Goal: Task Accomplishment & Management: Use online tool/utility

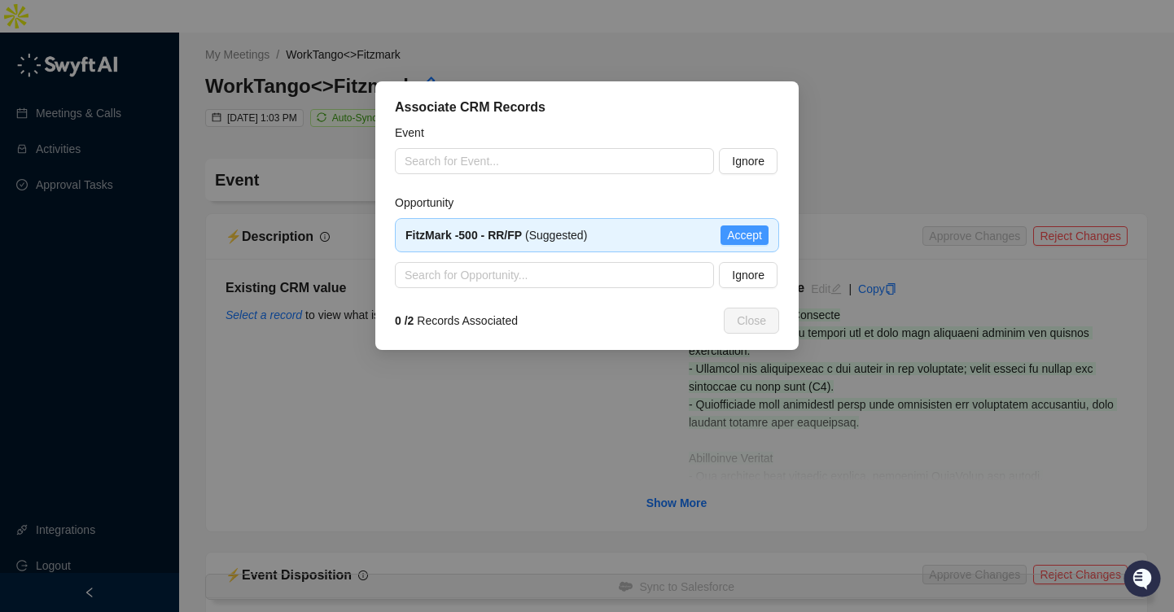
click at [753, 234] on span "Accept" at bounding box center [744, 235] width 35 height 18
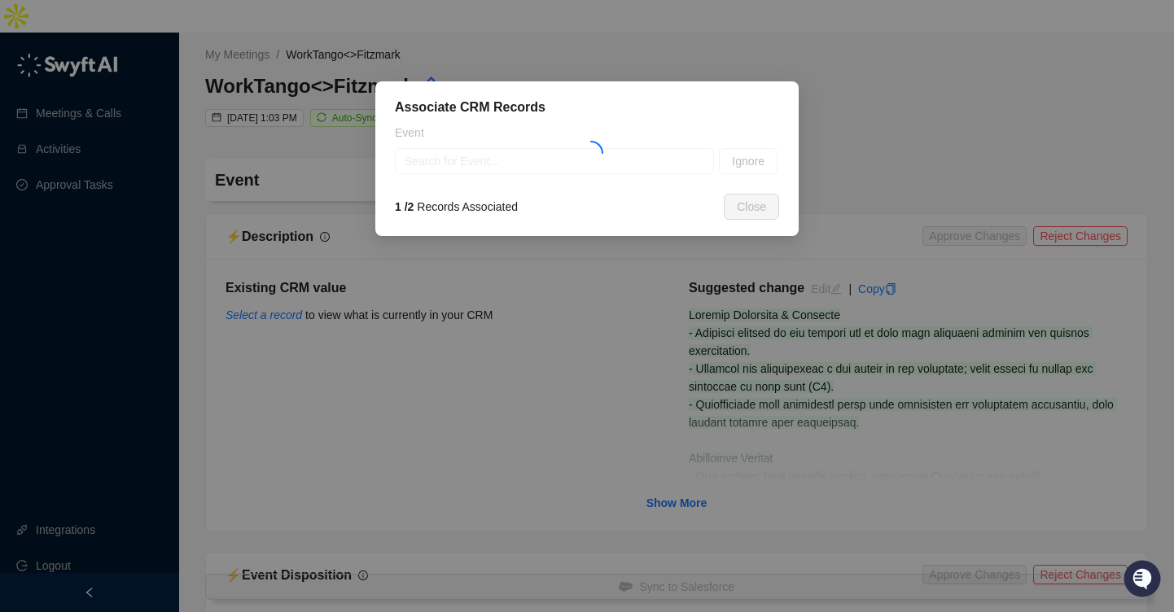
type textarea "**********"
type input "**********"
click at [740, 165] on span "Ignore" at bounding box center [748, 161] width 33 height 18
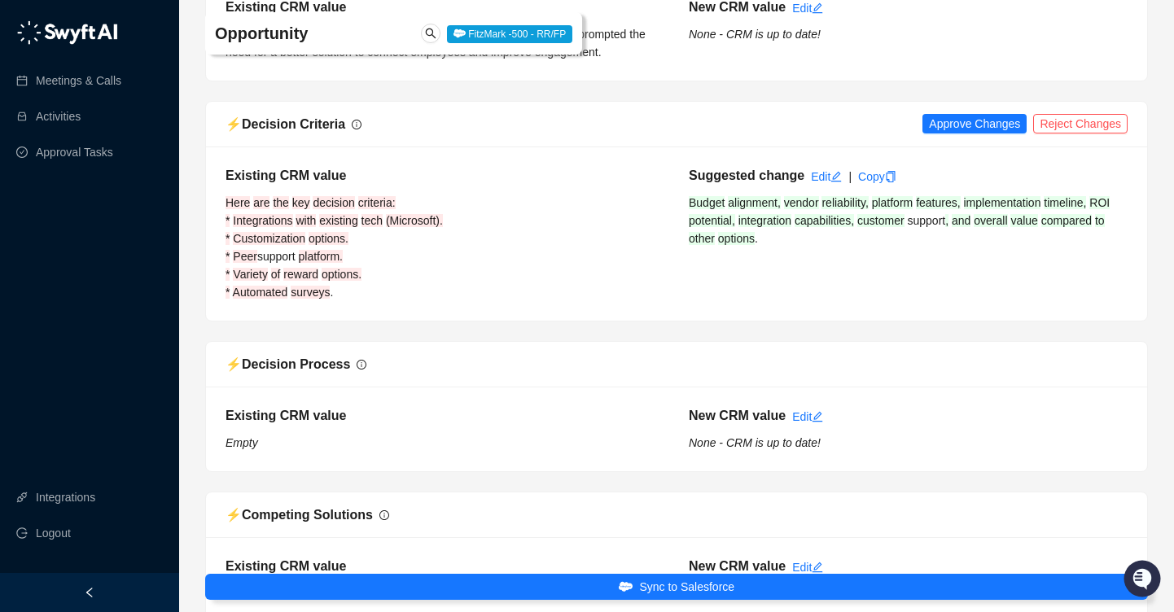
scroll to position [973, 0]
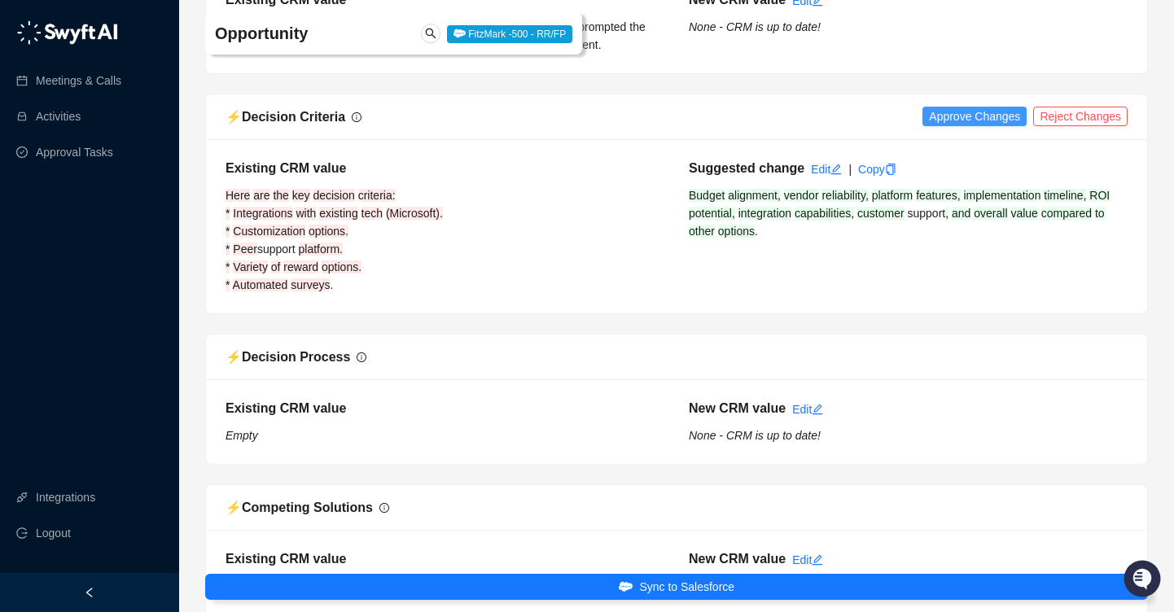
click at [971, 107] on span "Approve Changes" at bounding box center [974, 116] width 91 height 18
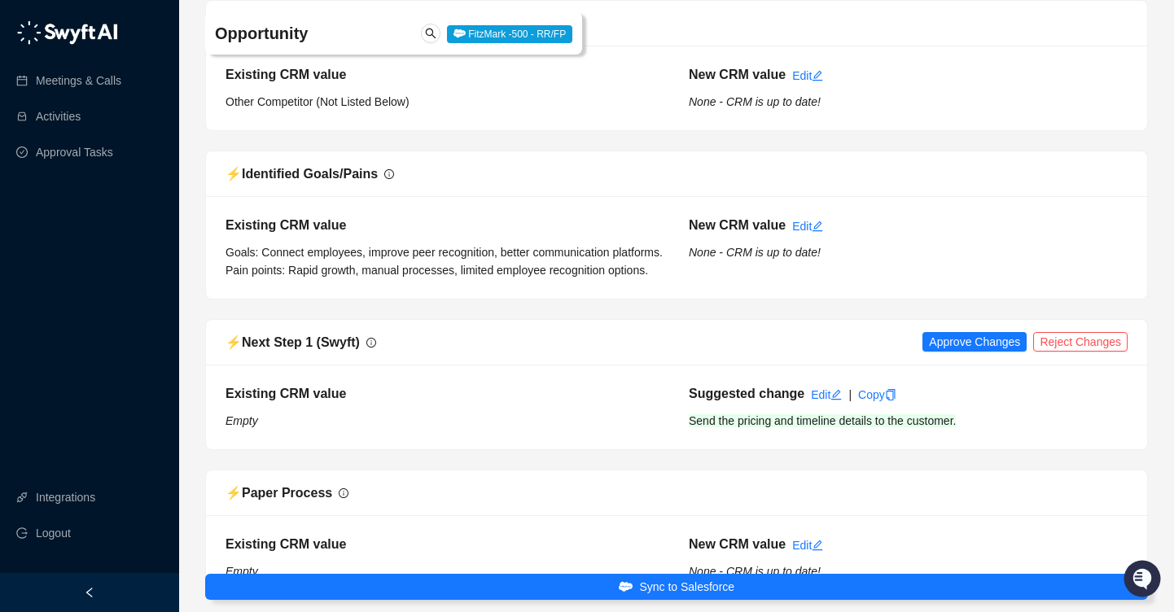
scroll to position [1460, 0]
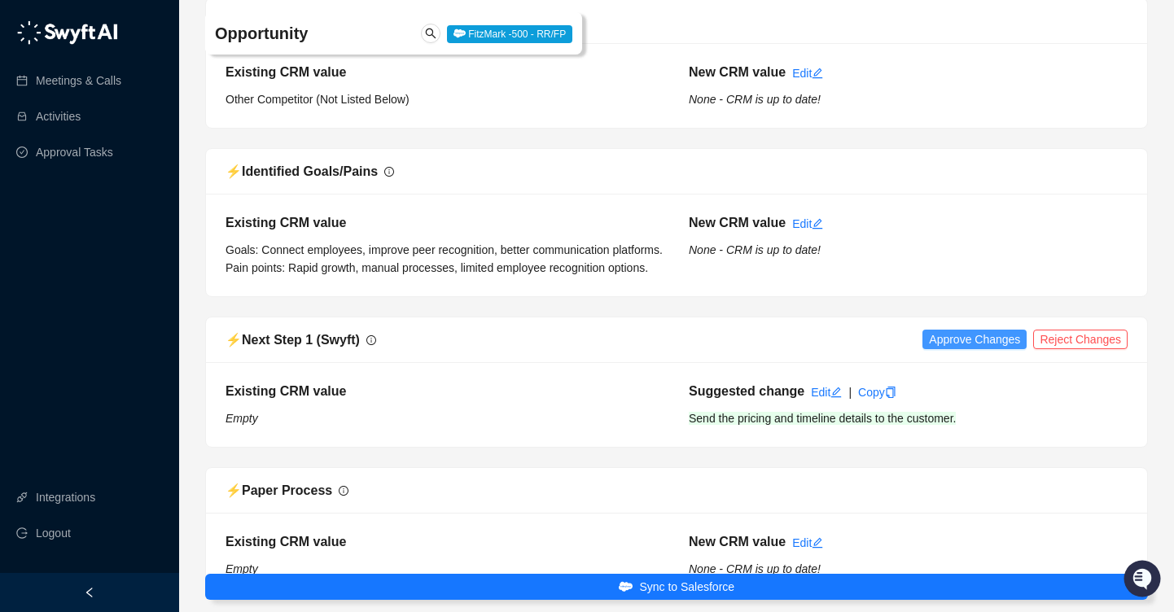
click at [935, 330] on span "Approve Changes" at bounding box center [974, 339] width 91 height 18
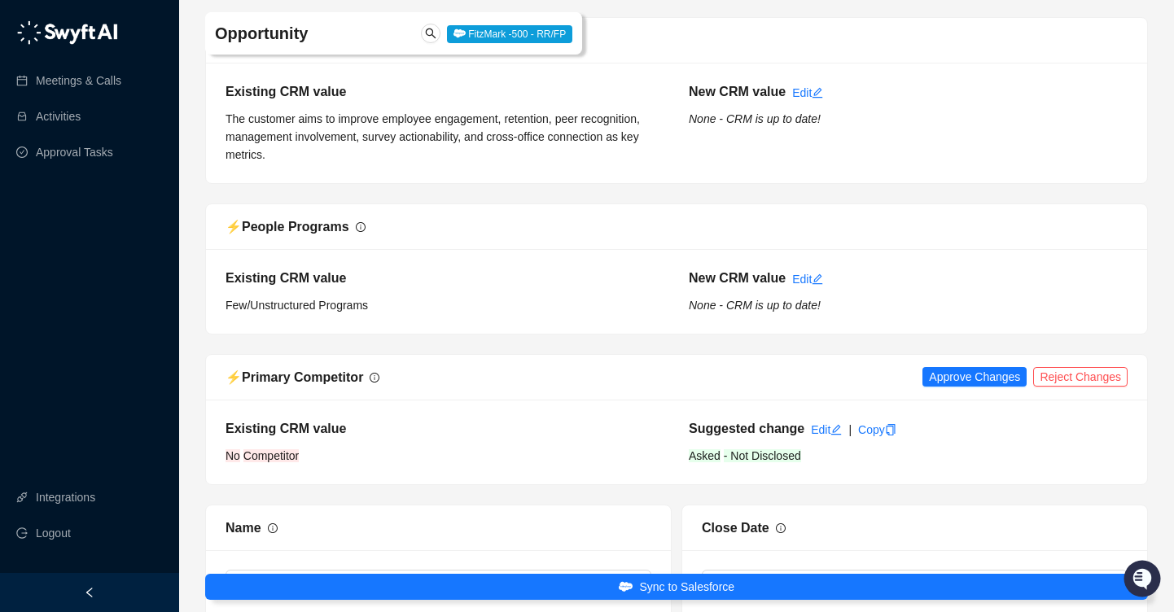
scroll to position [2370, 0]
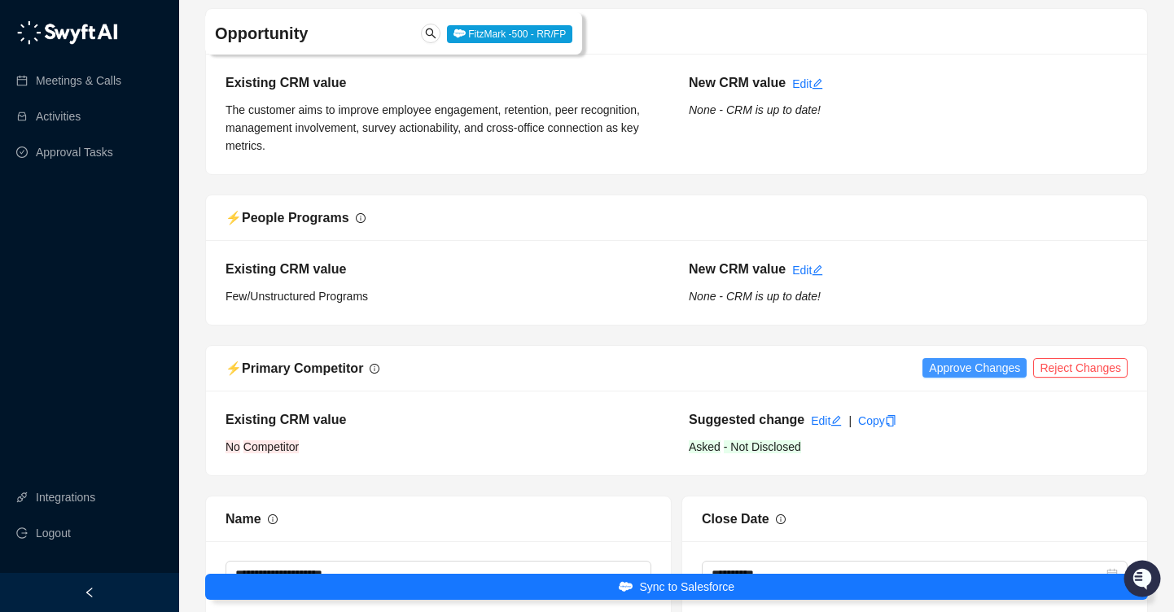
click at [959, 359] on span "Approve Changes" at bounding box center [974, 368] width 91 height 18
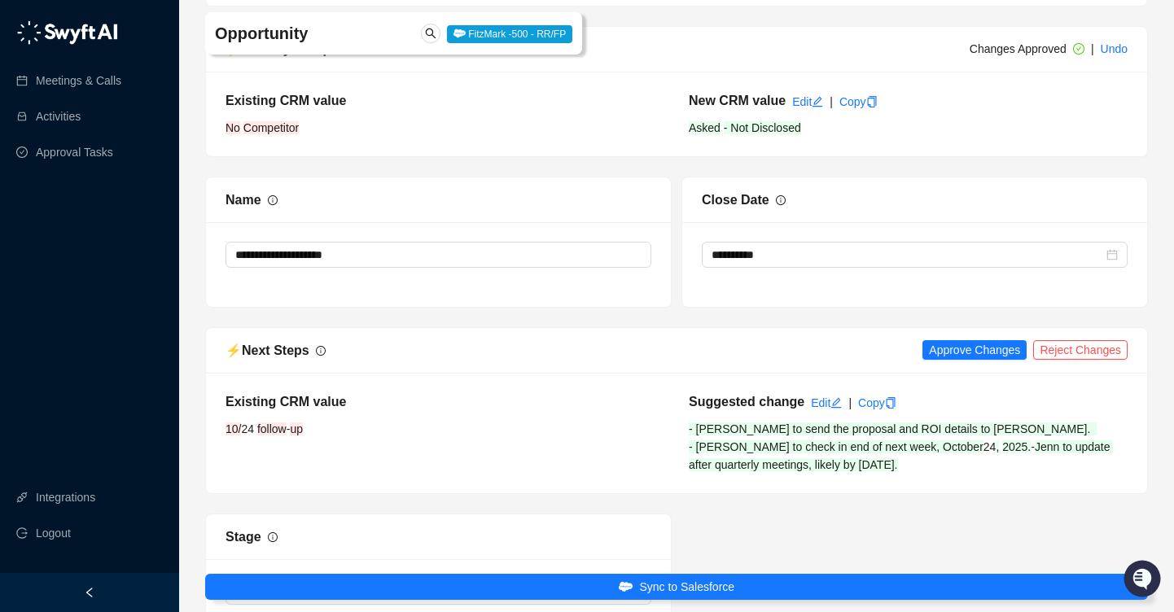
scroll to position [2694, 0]
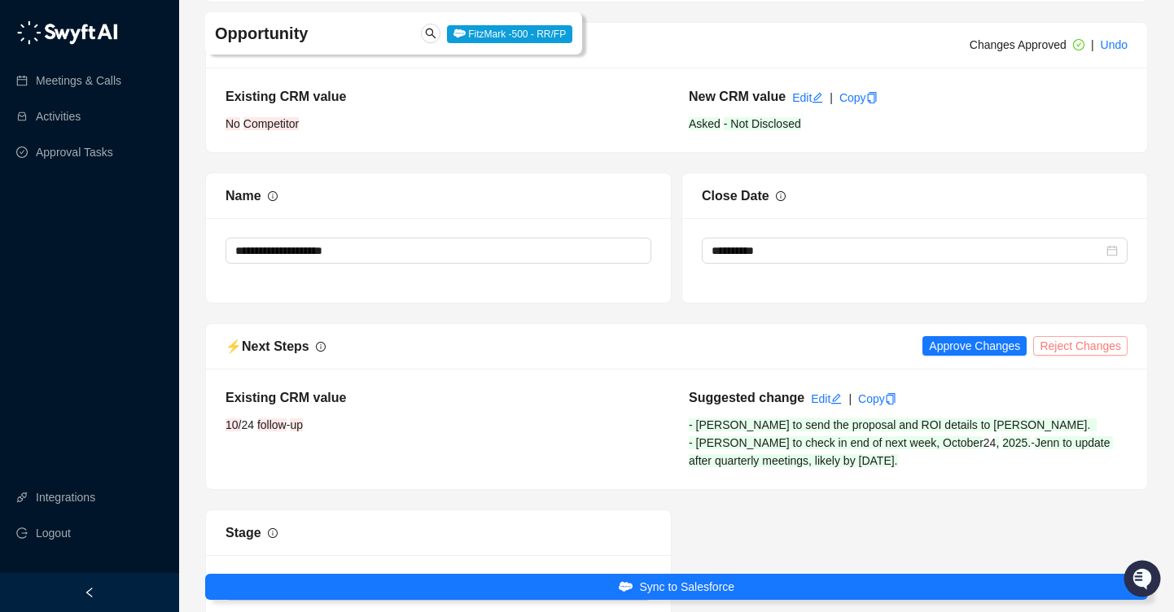
click at [1065, 337] on span "Reject Changes" at bounding box center [1080, 346] width 81 height 18
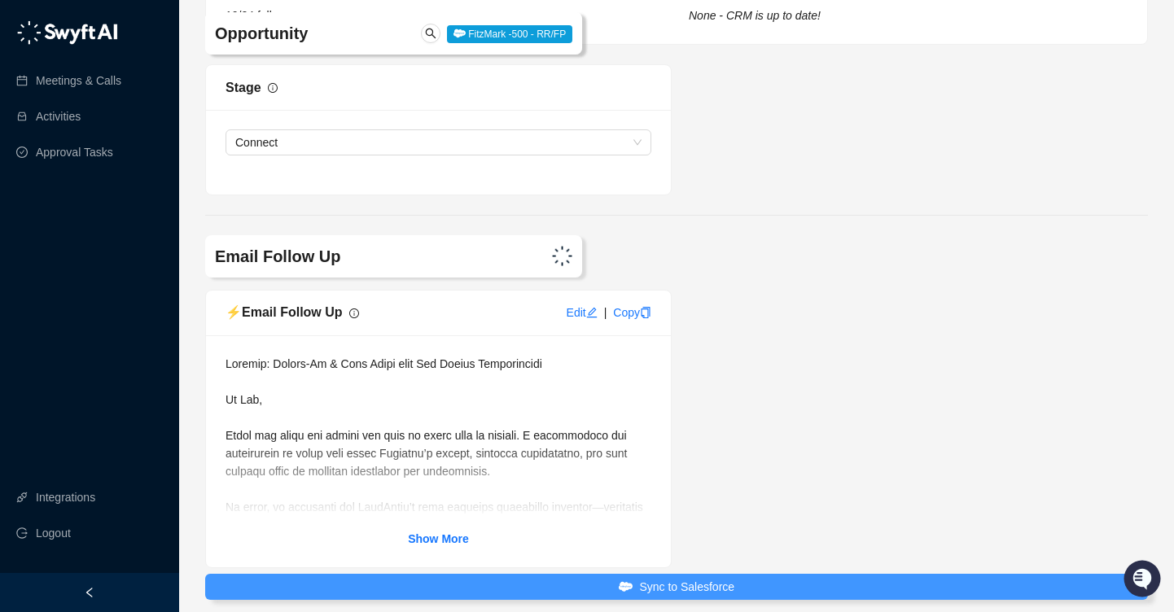
scroll to position [3172, 0]
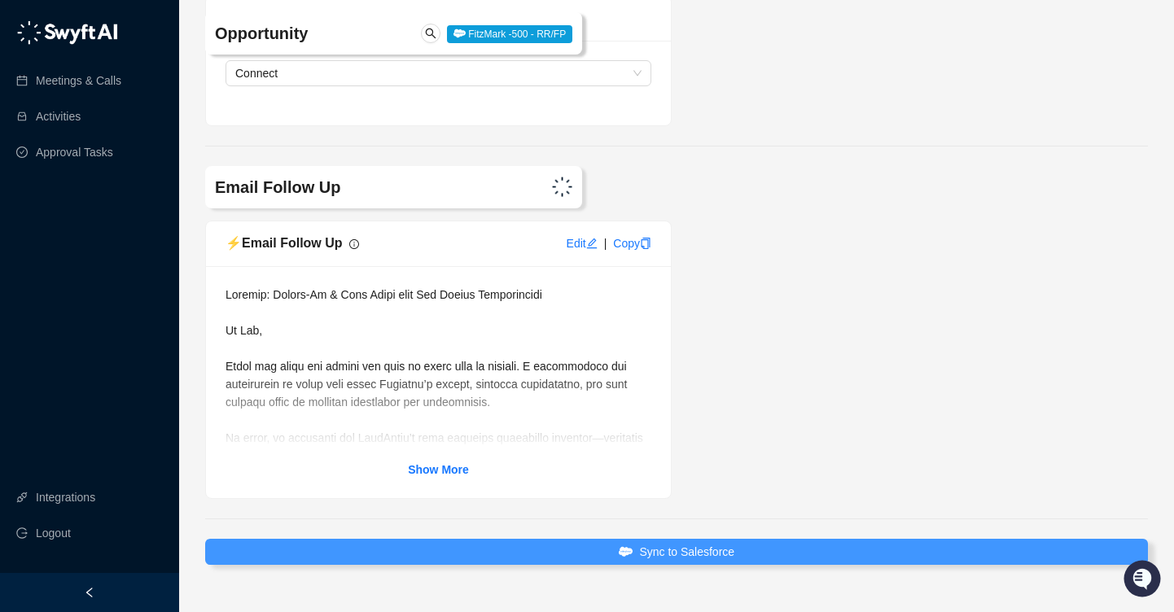
click at [671, 543] on span "Sync to Salesforce" at bounding box center [686, 552] width 95 height 18
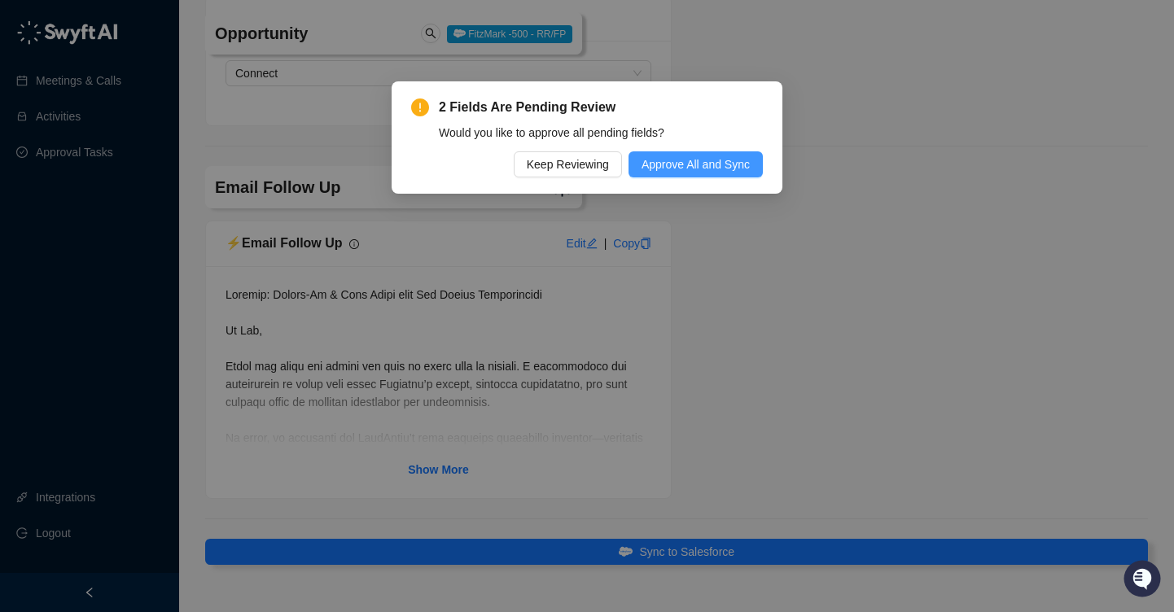
click at [697, 161] on span "Approve All and Sync" at bounding box center [695, 164] width 108 height 18
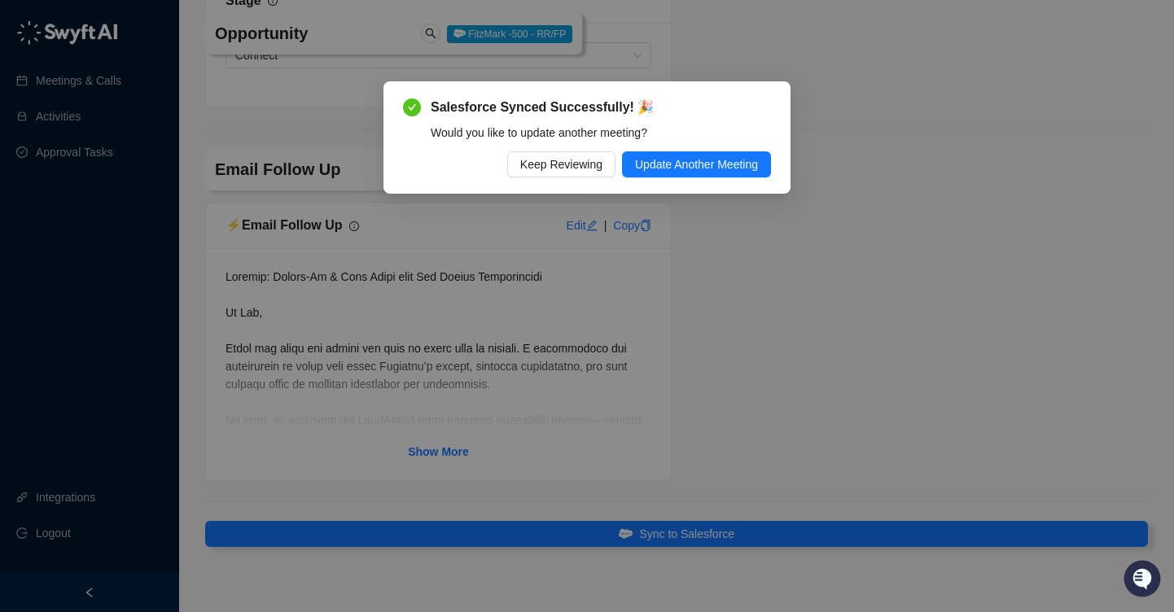
scroll to position [3136, 0]
